Goal: Task Accomplishment & Management: Complete application form

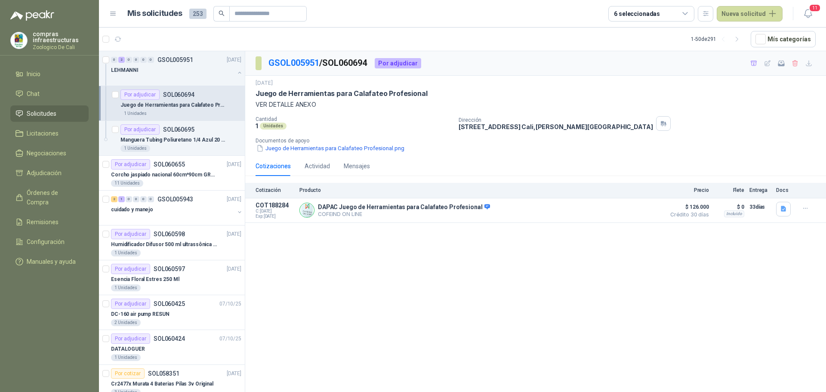
click at [742, 5] on header "Mis solicitudes 253 6 seleccionadas Nueva solicitud 11" at bounding box center [462, 14] width 727 height 28
click at [738, 11] on button "Nueva solicitud" at bounding box center [750, 13] width 66 height 15
click at [740, 29] on link "Solicitud" at bounding box center [759, 34] width 73 height 15
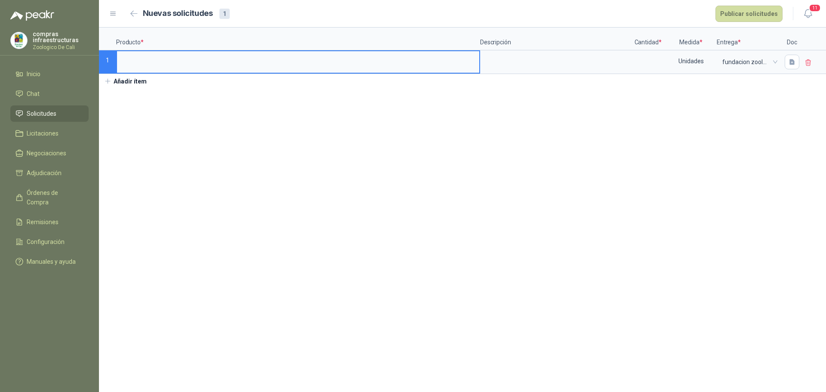
click at [191, 65] on input at bounding box center [298, 59] width 362 height 17
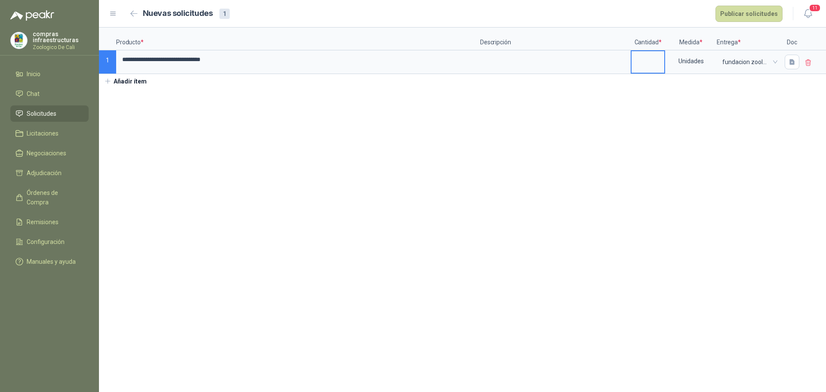
click at [651, 56] on input at bounding box center [647, 59] width 33 height 17
click at [740, 64] on span "fundacion zoologica de cali" at bounding box center [748, 61] width 53 height 13
type input "*"
click at [754, 55] on span "fundacion zoologica de cali" at bounding box center [748, 61] width 53 height 13
click at [705, 57] on div "Unidades" at bounding box center [691, 61] width 50 height 20
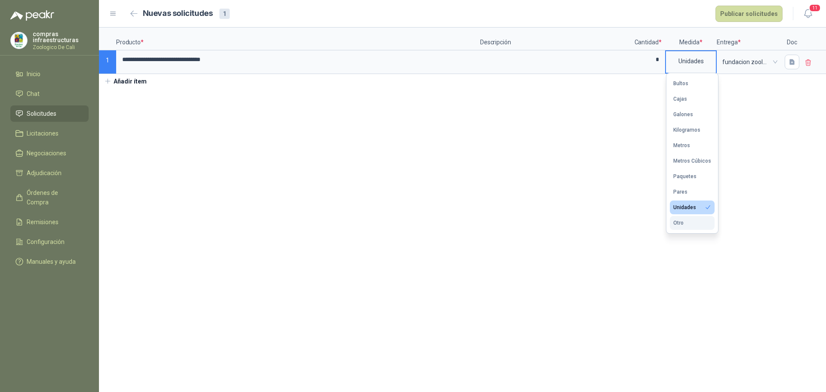
click at [688, 227] on button "Otro" at bounding box center [692, 223] width 45 height 14
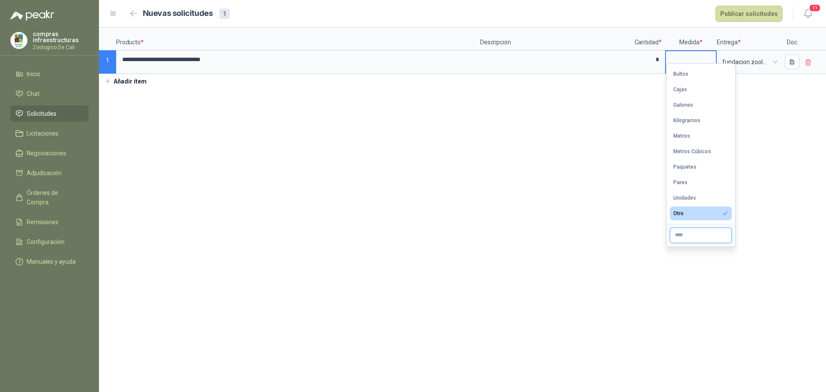
drag, startPoint x: 688, startPoint y: 227, endPoint x: 699, endPoint y: 237, distance: 15.5
click at [699, 237] on input "text" at bounding box center [701, 235] width 62 height 15
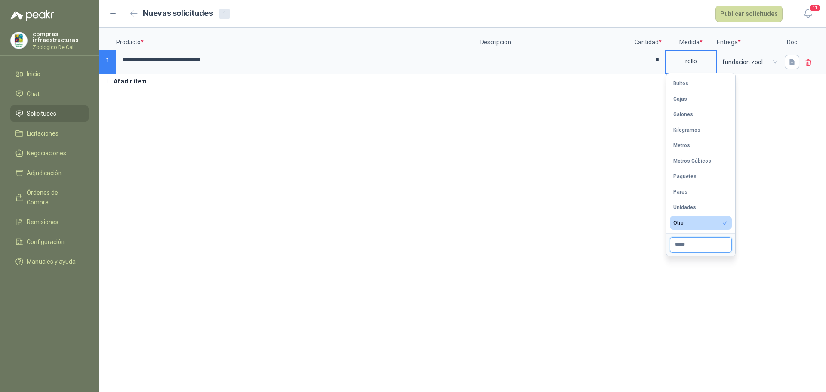
click at [699, 243] on input "*****" at bounding box center [701, 244] width 62 height 15
type input "*****"
click at [700, 243] on input "*****" at bounding box center [701, 244] width 62 height 15
click at [696, 55] on div "rollo" at bounding box center [691, 61] width 50 height 20
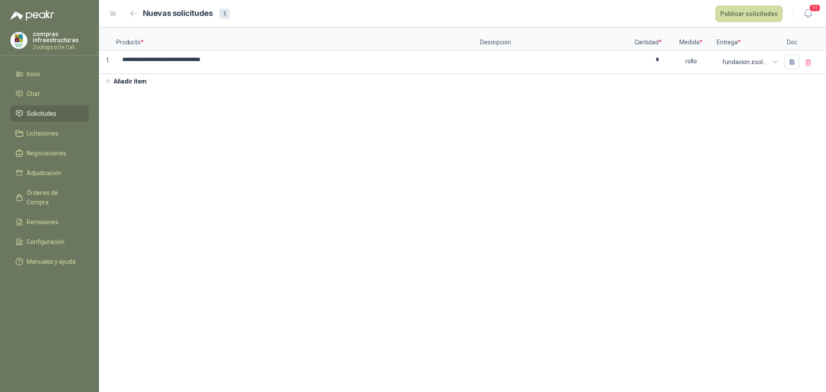
click at [812, 141] on section "**********" at bounding box center [462, 210] width 727 height 364
click at [795, 63] on icon "button" at bounding box center [791, 61] width 7 height 7
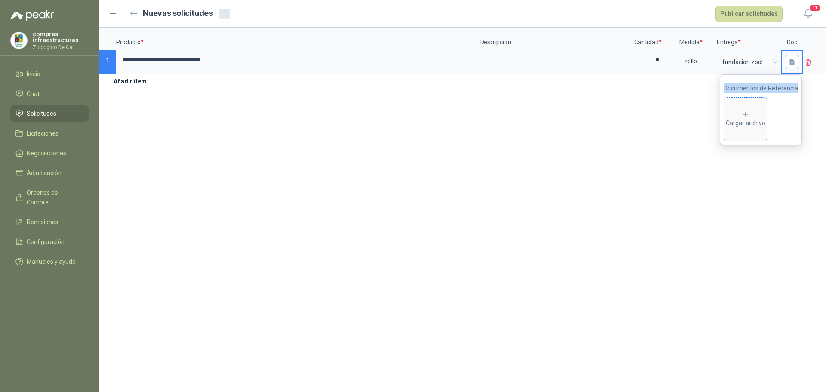
click at [743, 117] on div "Cargar archivo" at bounding box center [746, 119] width 40 height 17
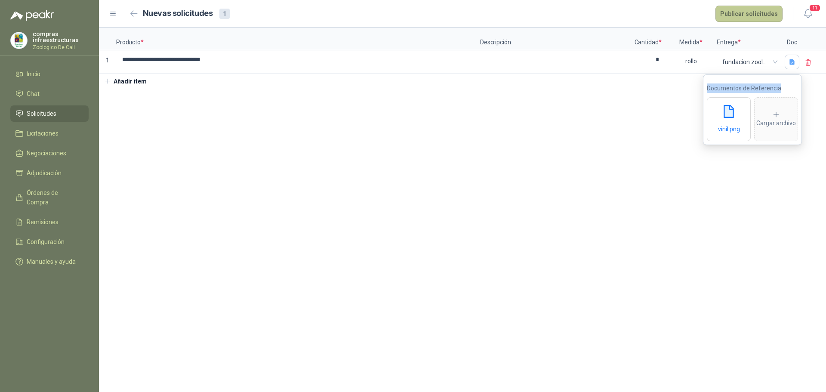
click at [751, 13] on button "Publicar solicitudes" at bounding box center [748, 14] width 67 height 16
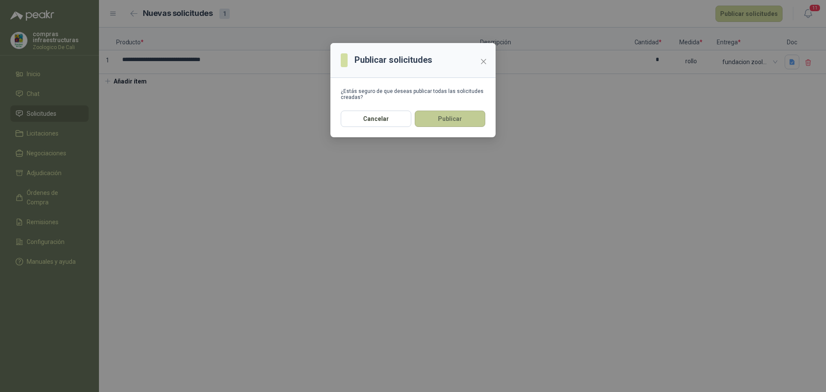
click at [464, 123] on button "Publicar" at bounding box center [450, 119] width 71 height 16
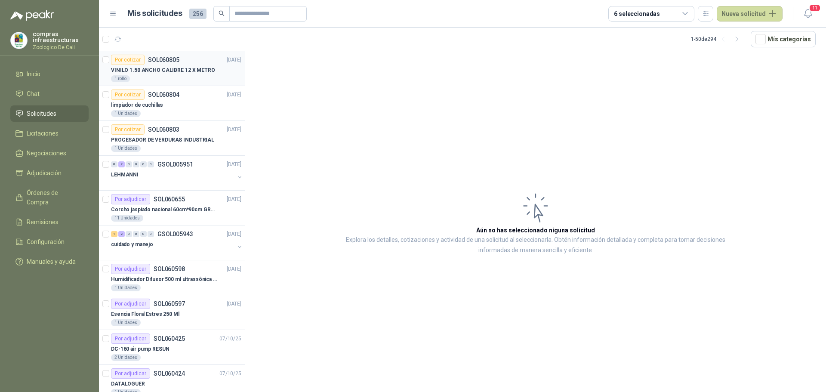
click at [160, 71] on p "VINILO 1.50 ANCHO CALIBRE 12 X METRO" at bounding box center [163, 70] width 104 height 8
